Goal: Information Seeking & Learning: Learn about a topic

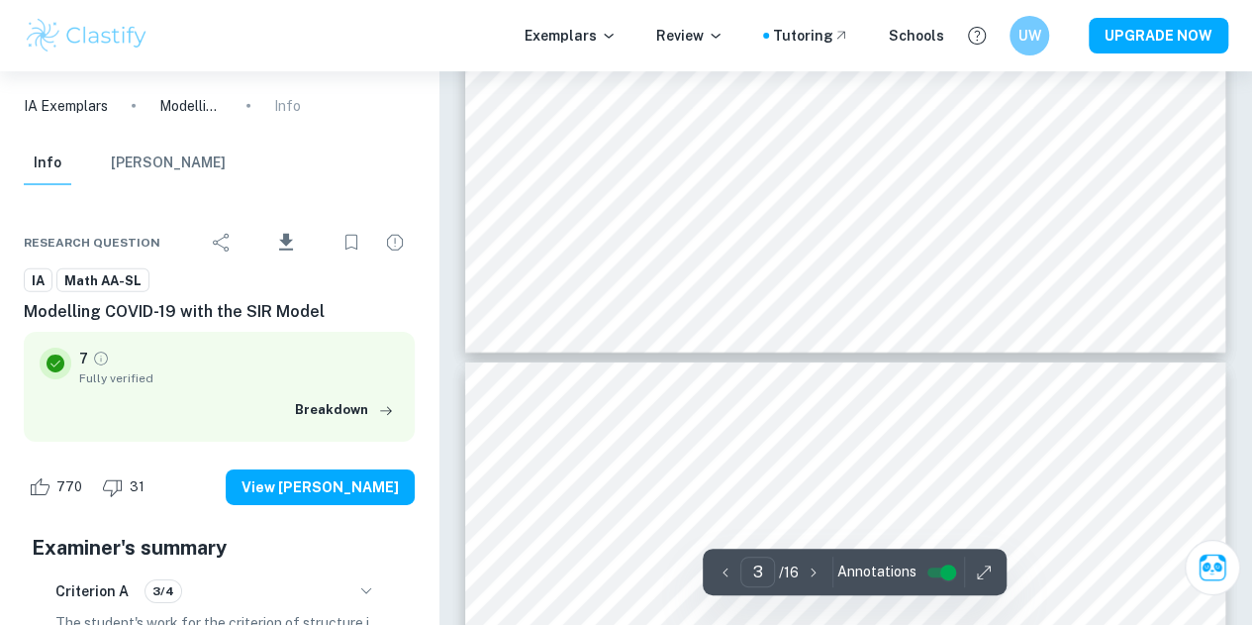
scroll to position [2956, 0]
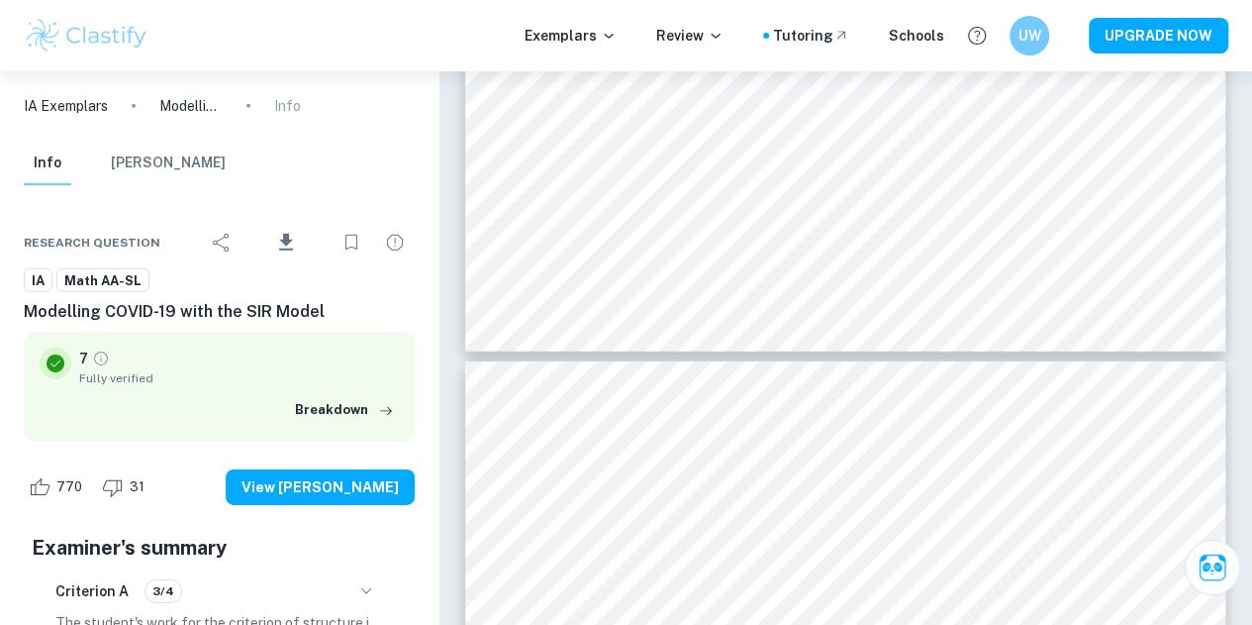
type input "4"
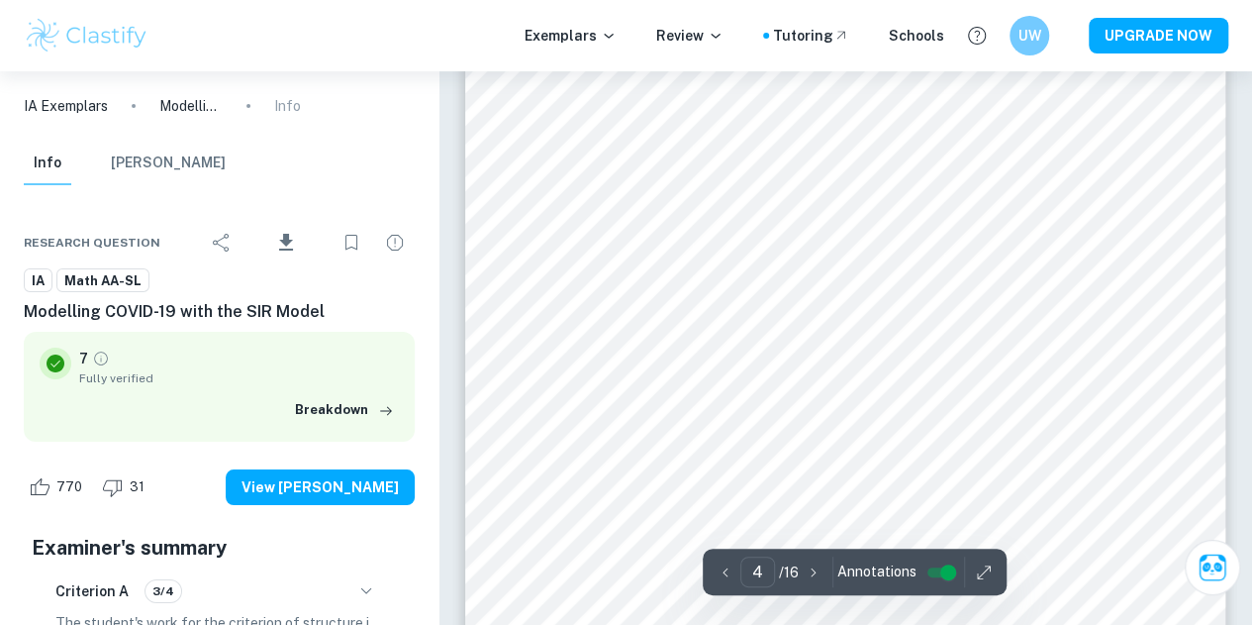
scroll to position [3458, 0]
